Goal: Task Accomplishment & Management: Manage account settings

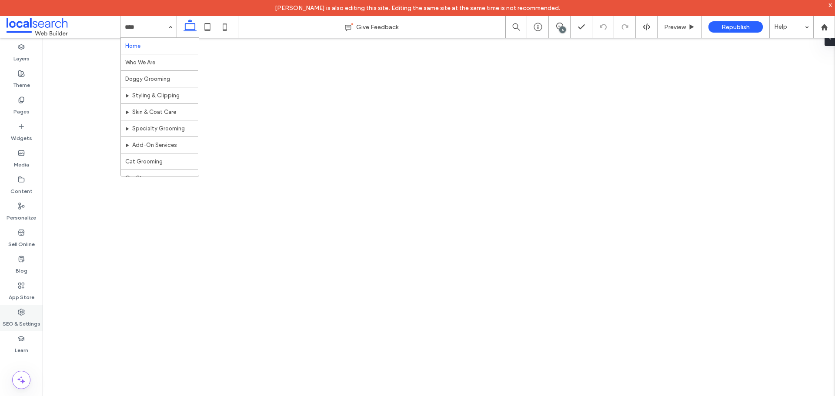
click at [22, 317] on label "SEO & Settings" at bounding box center [22, 322] width 38 height 12
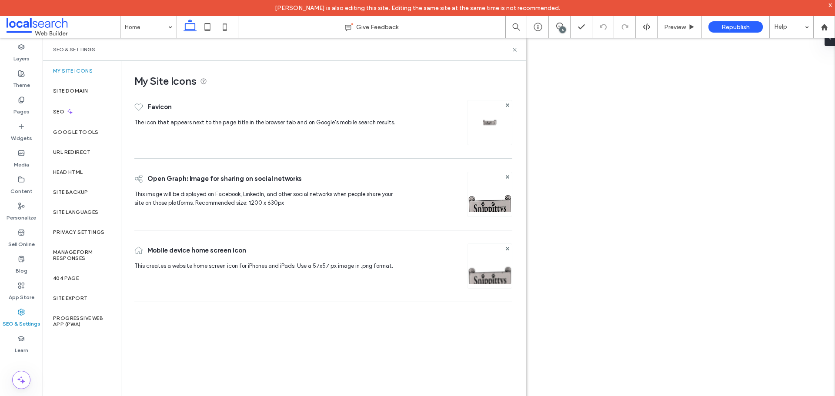
click at [84, 110] on div "SEO" at bounding box center [82, 111] width 78 height 21
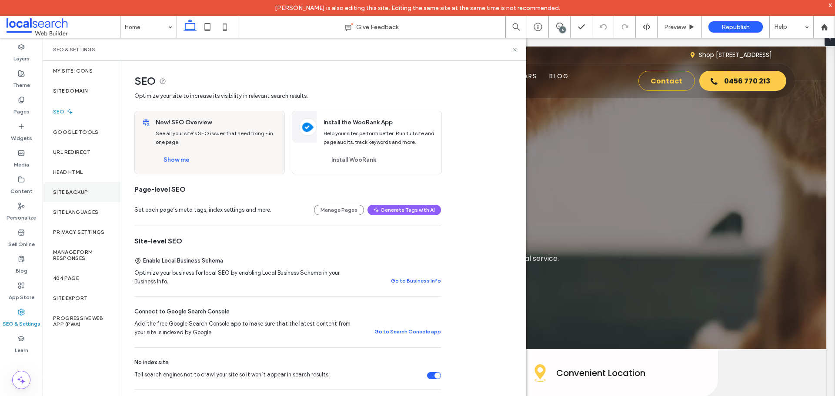
click at [77, 191] on label "Site Backup" at bounding box center [70, 192] width 35 height 6
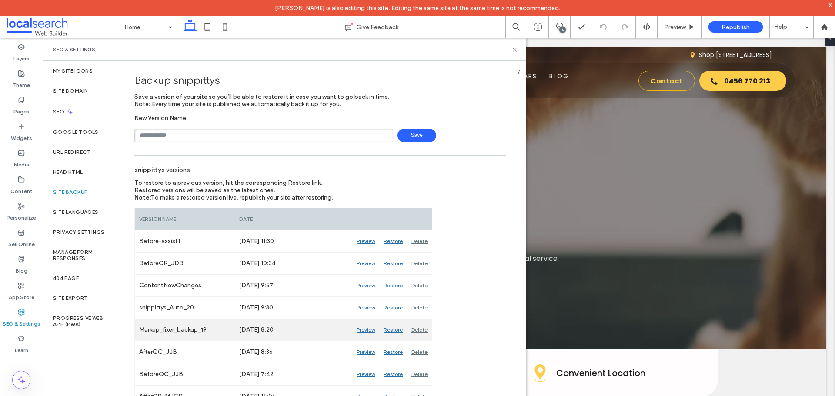
click at [363, 330] on div "Preview" at bounding box center [365, 330] width 27 height 22
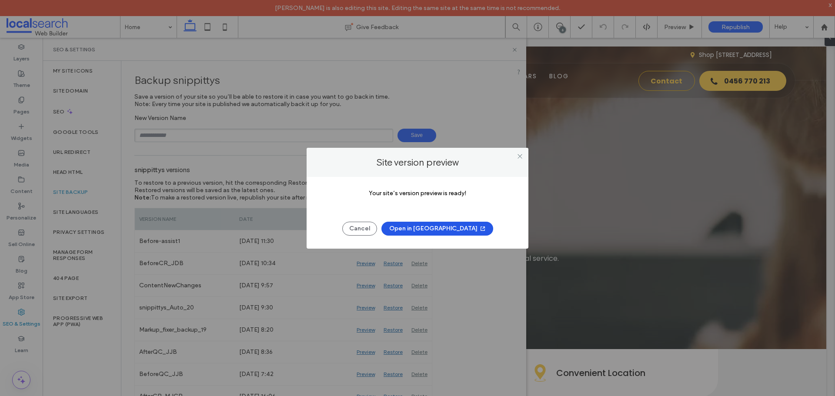
click at [422, 231] on button "Open in [GEOGRAPHIC_DATA]" at bounding box center [437, 229] width 112 height 14
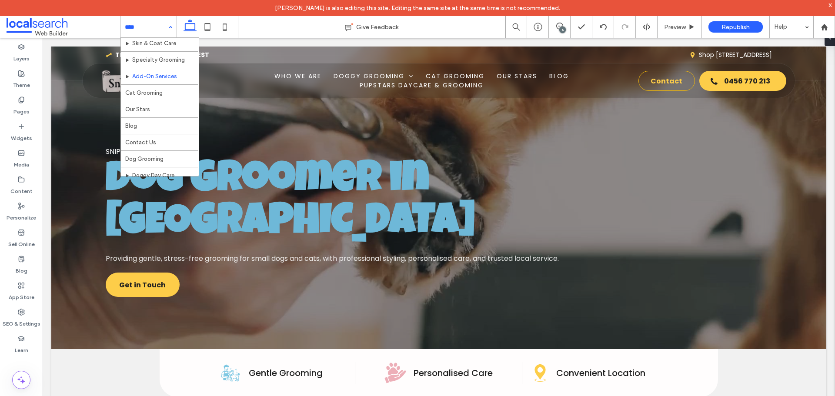
scroll to position [87, 0]
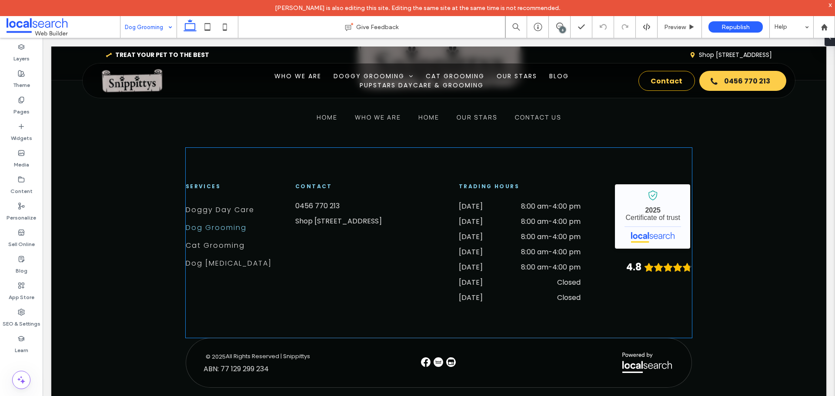
scroll to position [1538, 0]
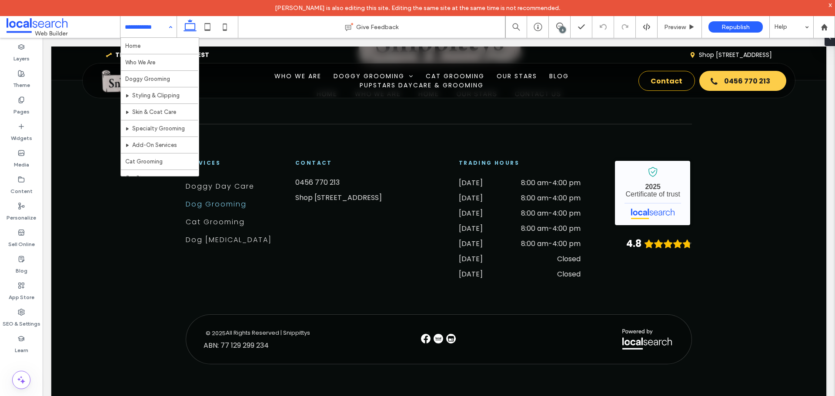
click at [154, 27] on input at bounding box center [146, 27] width 43 height 22
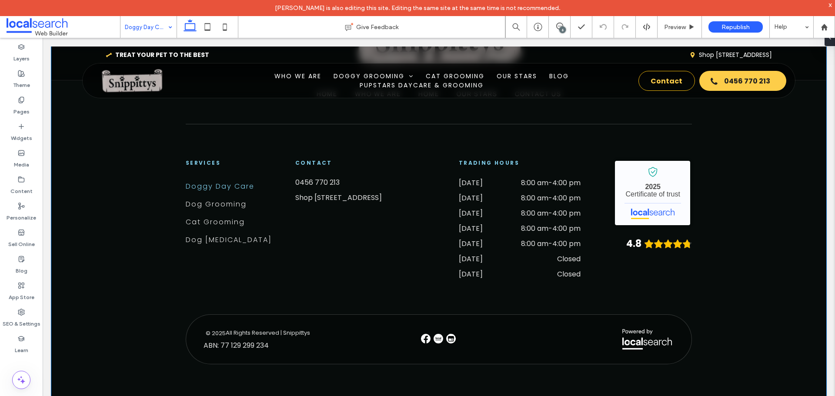
scroll to position [1541, 0]
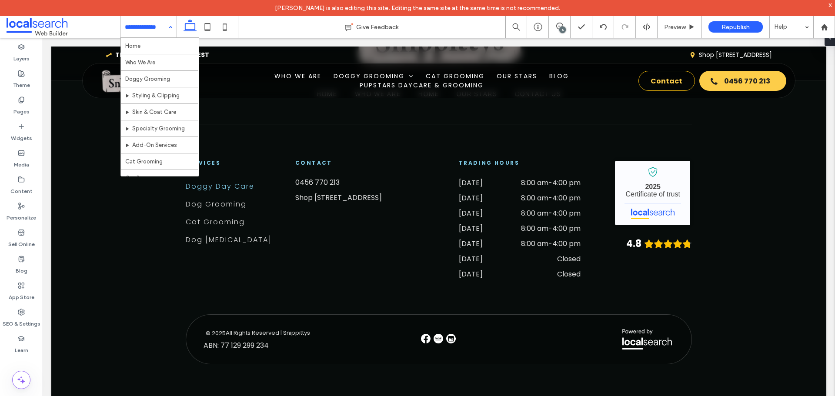
click at [163, 29] on input at bounding box center [146, 27] width 43 height 22
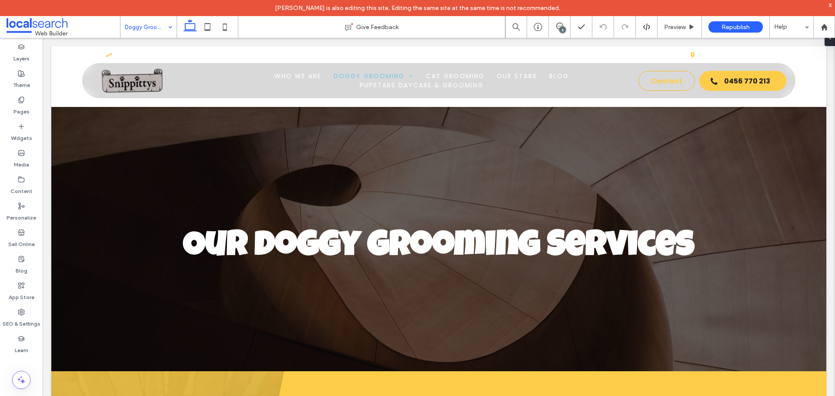
click at [149, 27] on input at bounding box center [146, 27] width 43 height 22
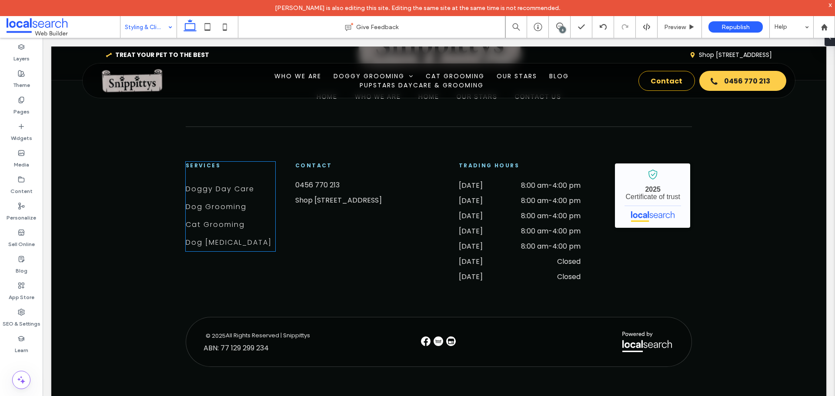
scroll to position [3043, 0]
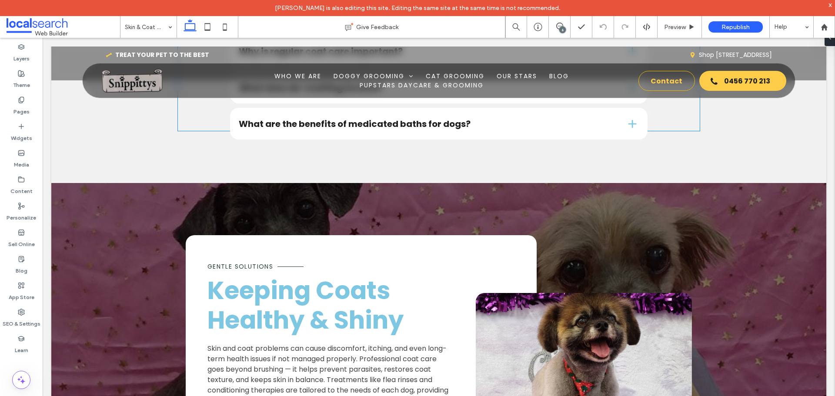
scroll to position [1217, 0]
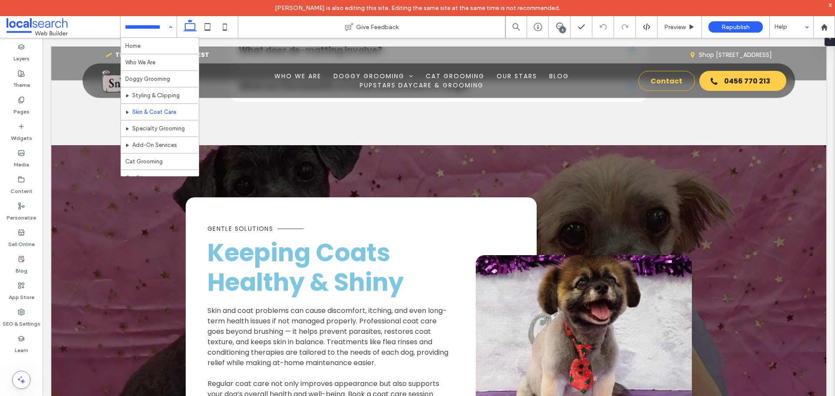
click at [146, 28] on input at bounding box center [146, 27] width 43 height 22
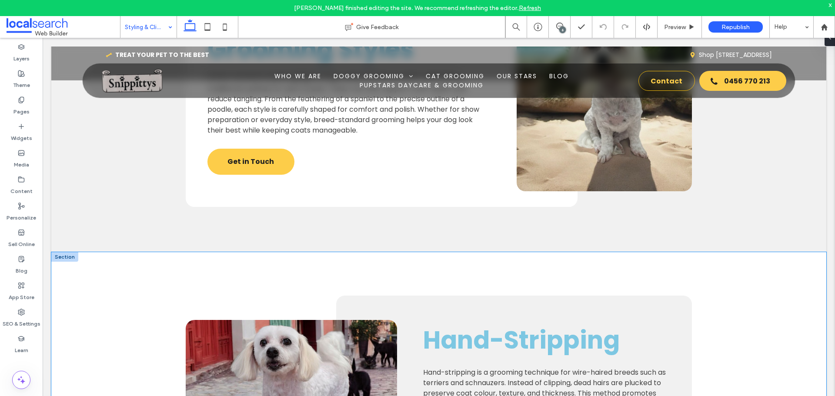
scroll to position [2000, 0]
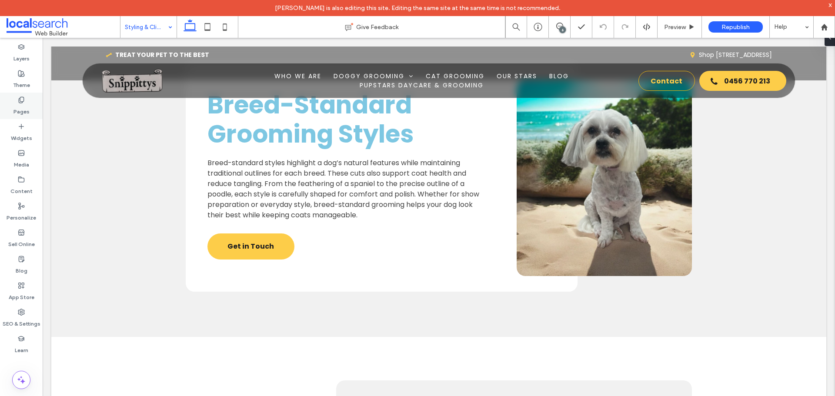
click at [14, 98] on div "Pages" at bounding box center [21, 106] width 43 height 27
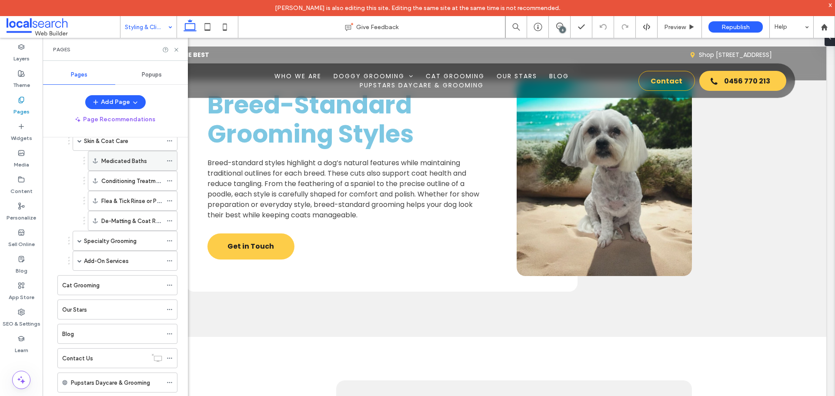
scroll to position [130, 0]
